Goal: Check status: Check status

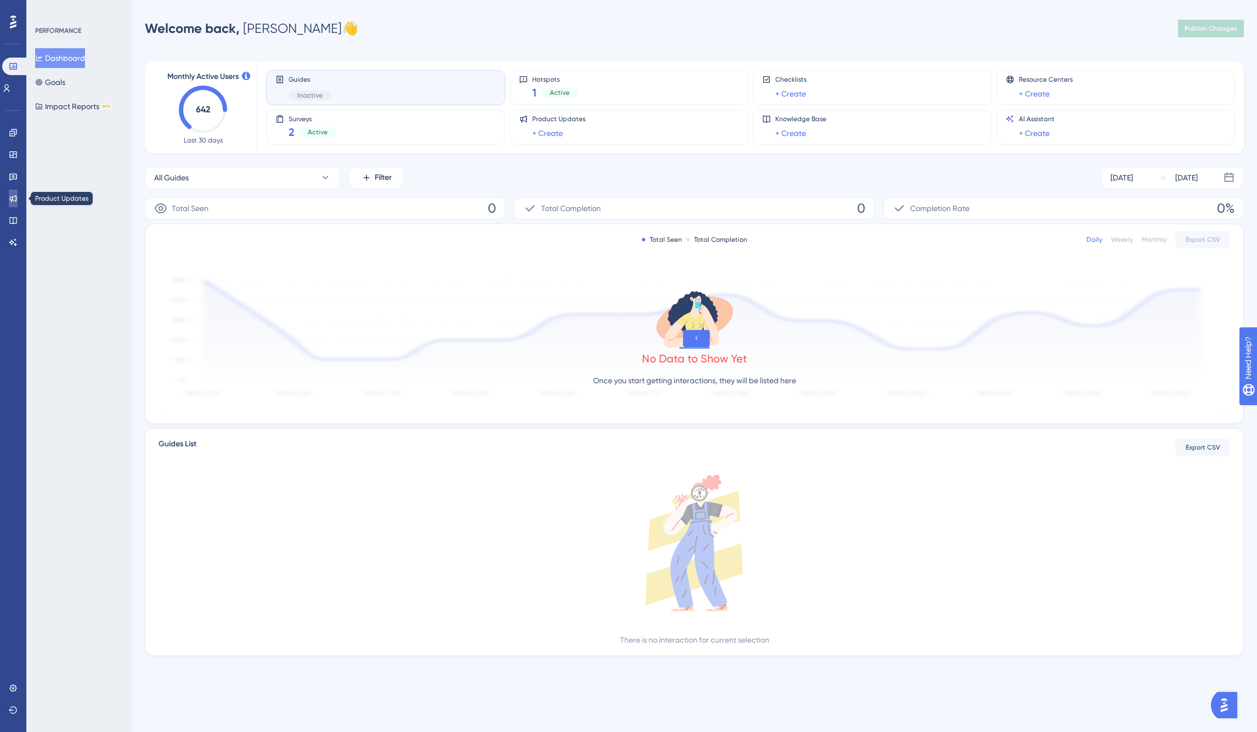
click at [14, 197] on icon at bounding box center [13, 198] width 9 height 9
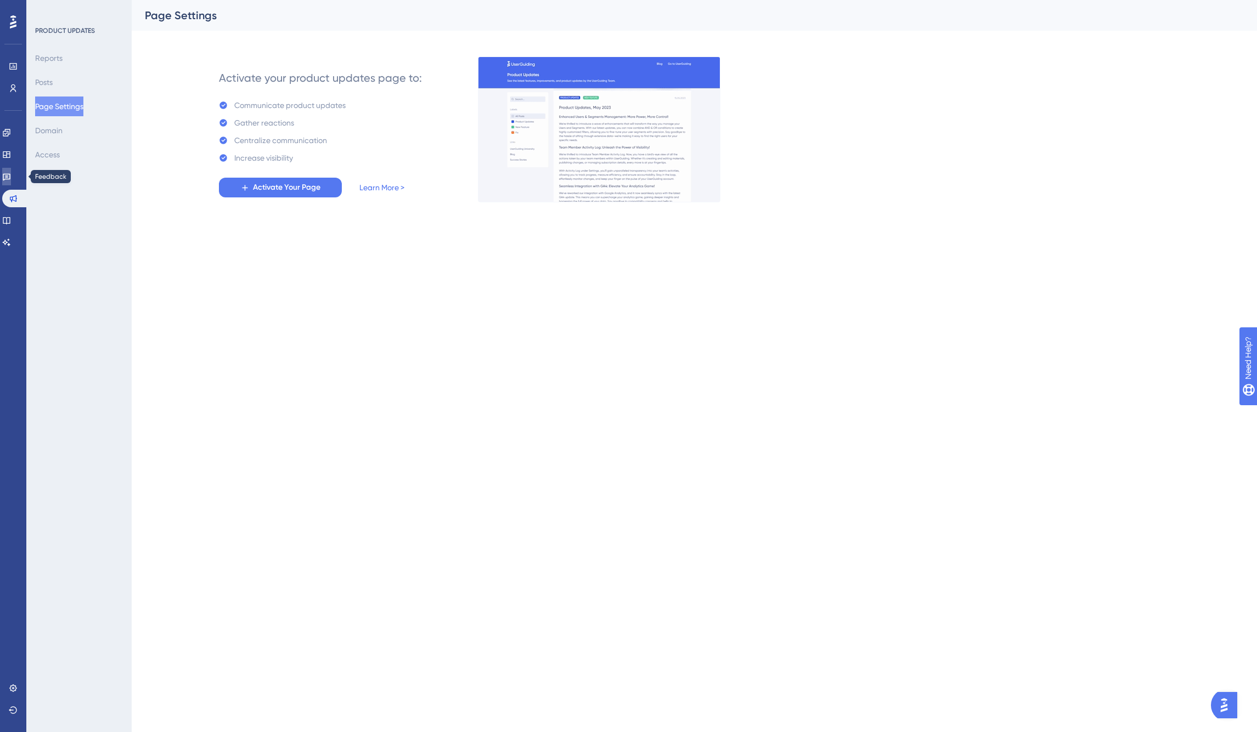
click at [11, 176] on icon at bounding box center [6, 176] width 9 height 9
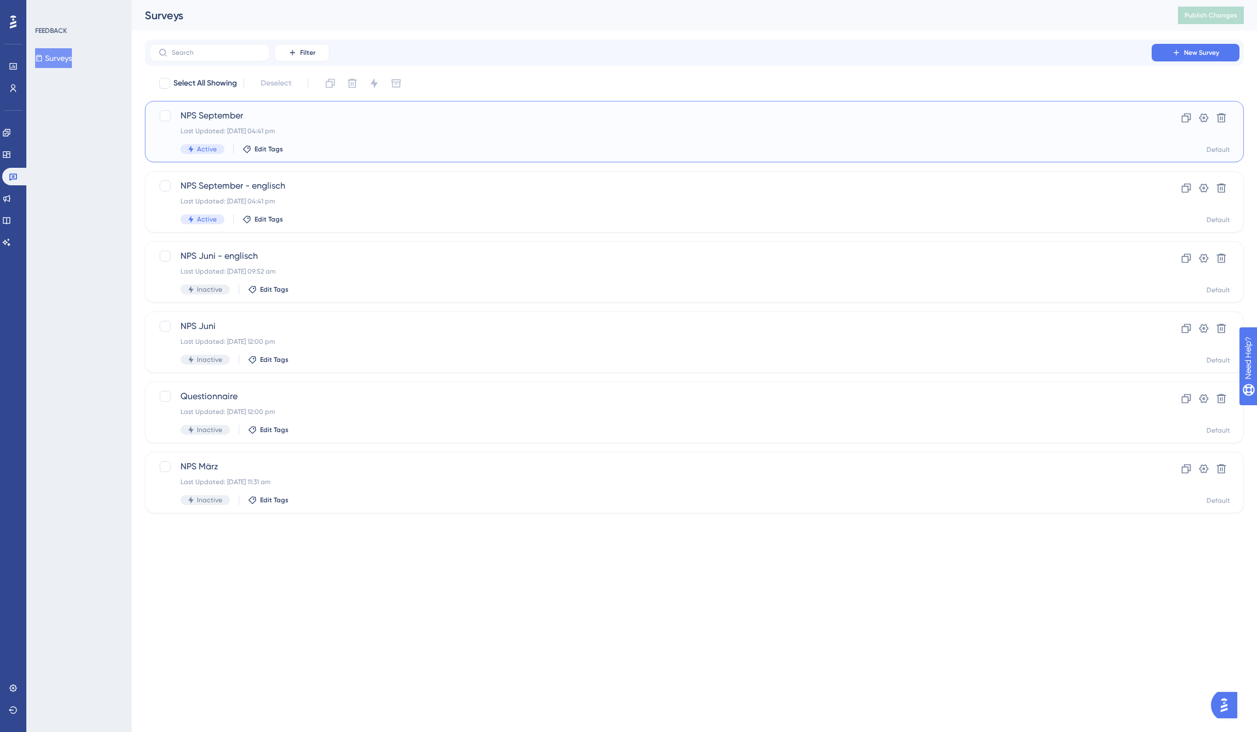
click at [236, 112] on span "NPS September" at bounding box center [651, 115] width 940 height 13
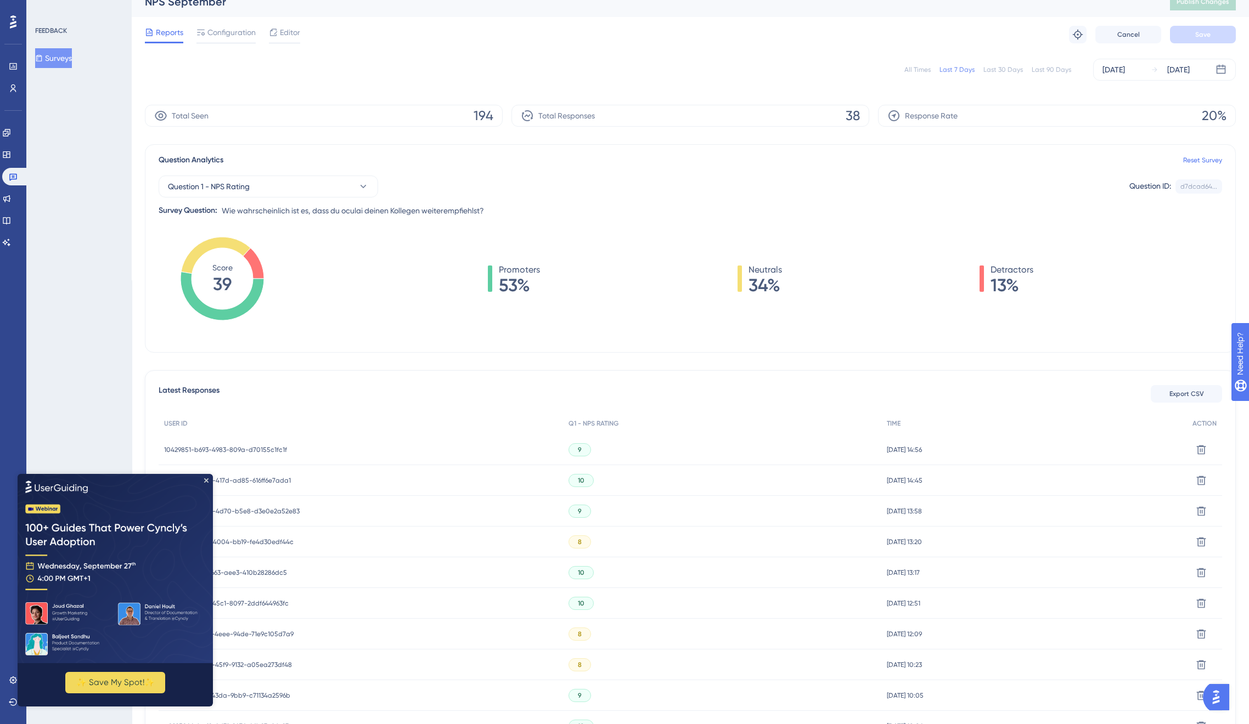
scroll to position [148, 0]
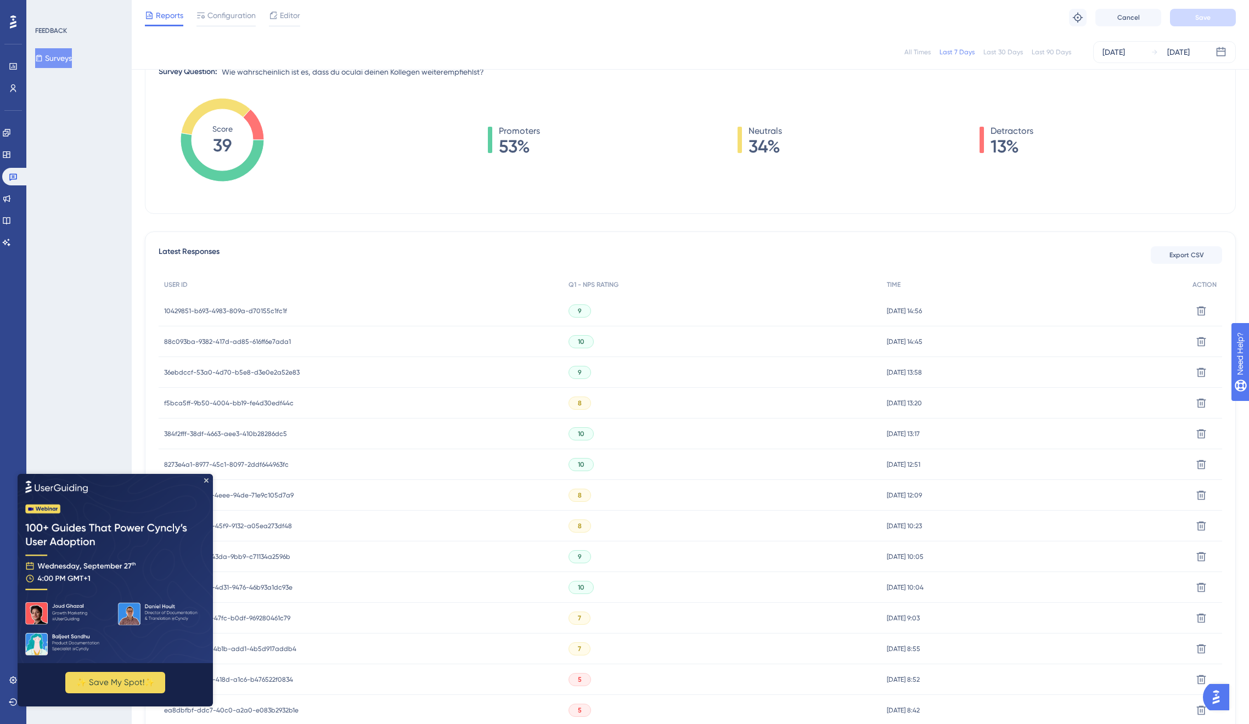
click at [251, 311] on span "10429851-b693-4983-809a-d70155c1fc1f" at bounding box center [225, 311] width 123 height 9
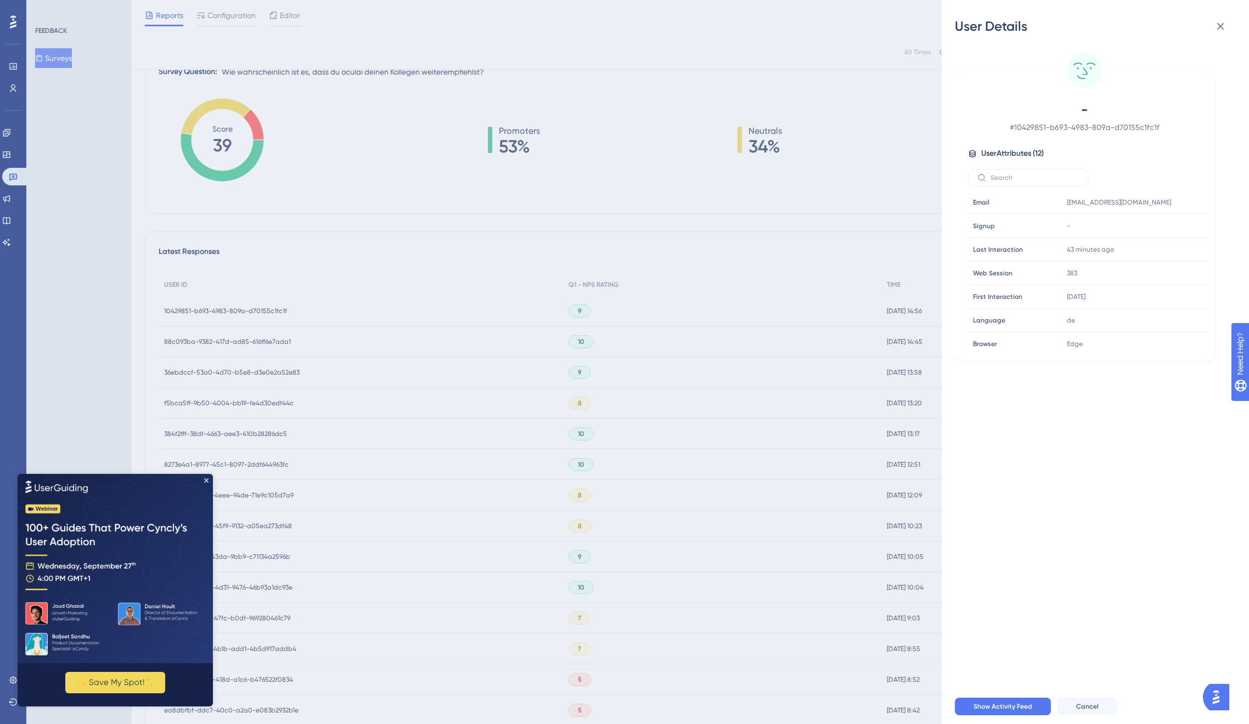
click at [248, 325] on div "User Details - # 10429851-b693-4983-809a-d70155c1fc1f User Attributes ( 12 ) Em…" at bounding box center [624, 362] width 1249 height 724
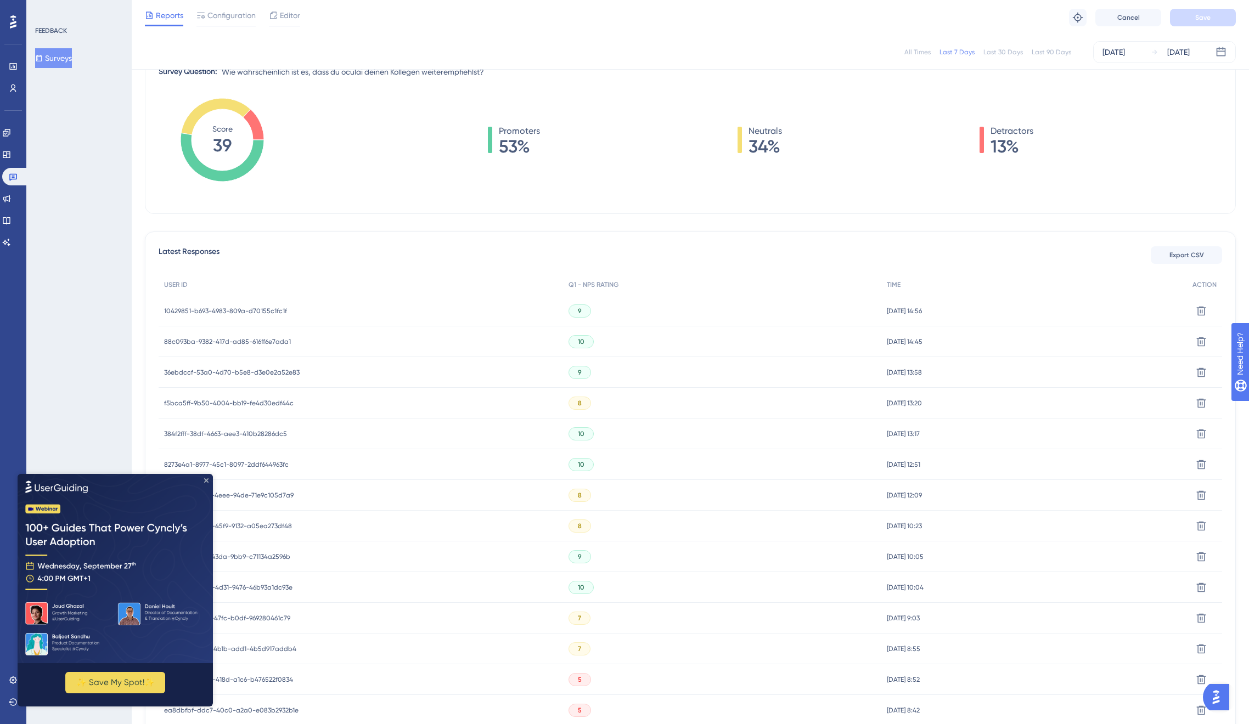
drag, startPoint x: 207, startPoint y: 480, endPoint x: 225, endPoint y: 953, distance: 473.8
click at [207, 480] on icon "Close Preview" at bounding box center [206, 480] width 4 height 4
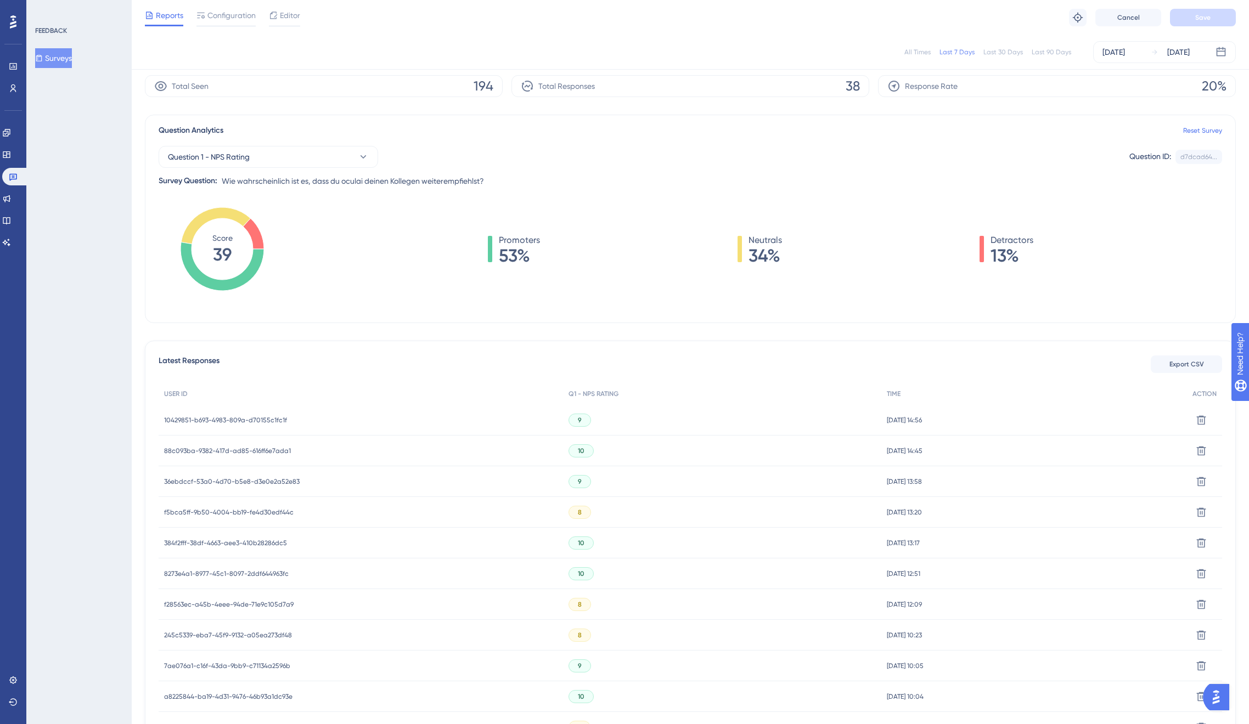
scroll to position [0, 0]
